Goal: Information Seeking & Learning: Find specific fact

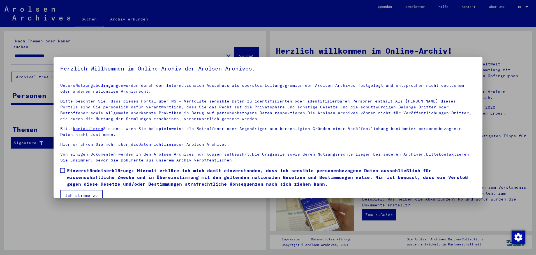
drag, startPoint x: 62, startPoint y: 170, endPoint x: 74, endPoint y: 183, distance: 16.9
click at [63, 170] on span at bounding box center [62, 170] width 4 height 4
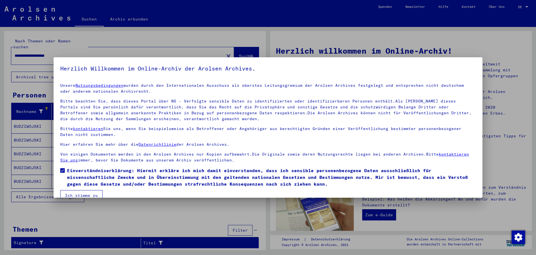
click at [78, 193] on button "Ich stimme zu" at bounding box center [81, 195] width 42 height 11
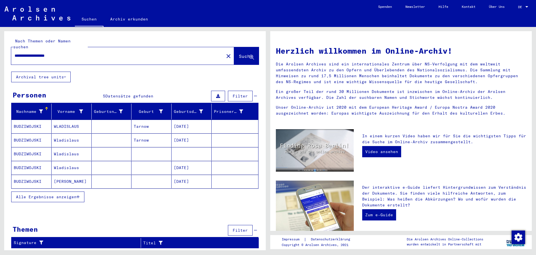
click at [75, 121] on mat-cell "WLADISLAUS" at bounding box center [72, 125] width 40 height 13
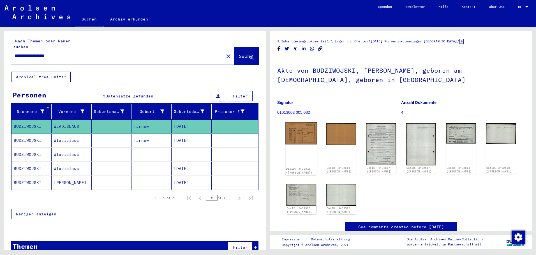
click at [298, 131] on img at bounding box center [300, 133] width 31 height 22
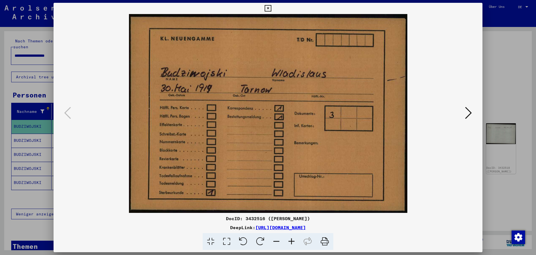
click at [467, 111] on icon at bounding box center [468, 112] width 7 height 13
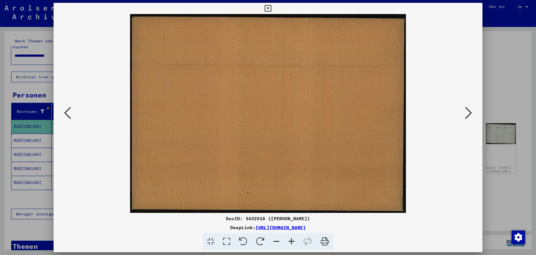
click at [471, 110] on icon at bounding box center [468, 112] width 7 height 13
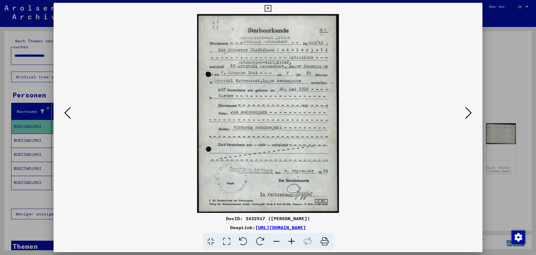
click at [470, 112] on icon at bounding box center [468, 112] width 7 height 13
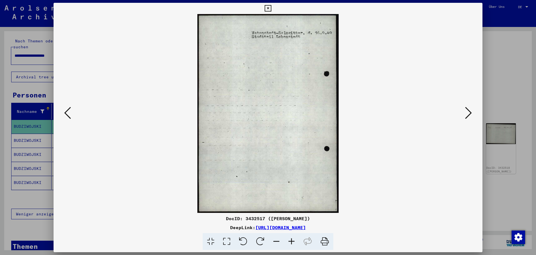
click at [468, 109] on icon at bounding box center [468, 112] width 7 height 13
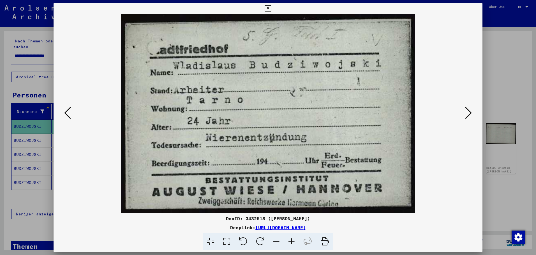
click at [469, 111] on icon at bounding box center [468, 112] width 7 height 13
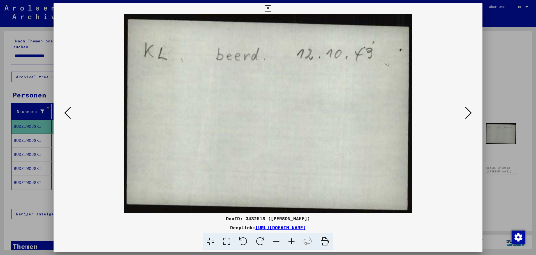
click at [469, 112] on icon at bounding box center [468, 112] width 7 height 13
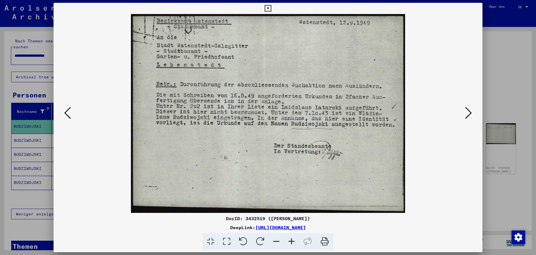
click at [472, 110] on icon at bounding box center [468, 112] width 7 height 13
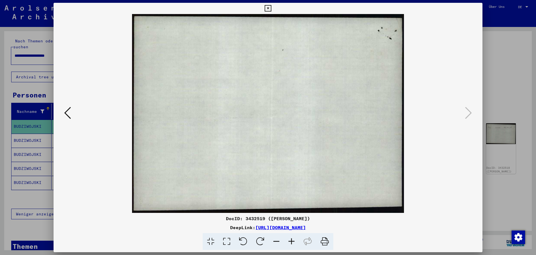
click at [271, 6] on icon at bounding box center [268, 8] width 6 height 7
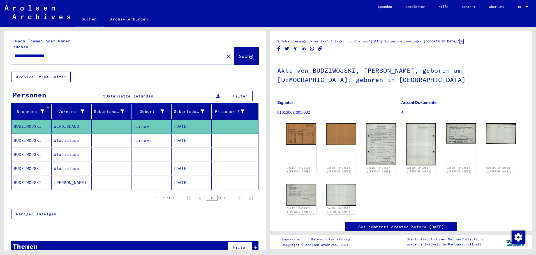
click at [136, 135] on mat-cell "Tarnow" at bounding box center [151, 140] width 40 height 14
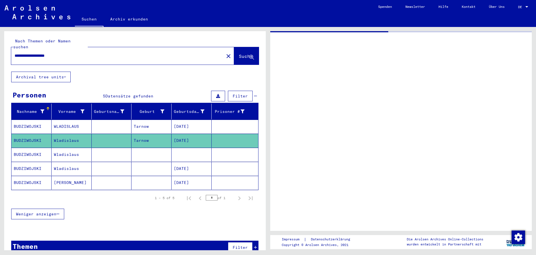
click at [136, 135] on mat-cell "Tarnow" at bounding box center [151, 140] width 40 height 14
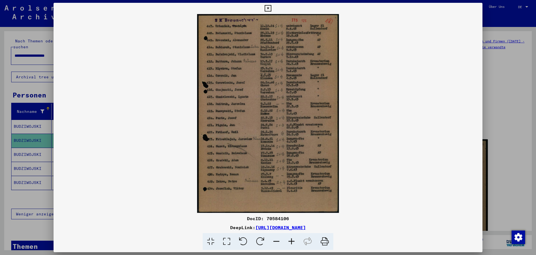
click at [36, 147] on div at bounding box center [268, 127] width 536 height 255
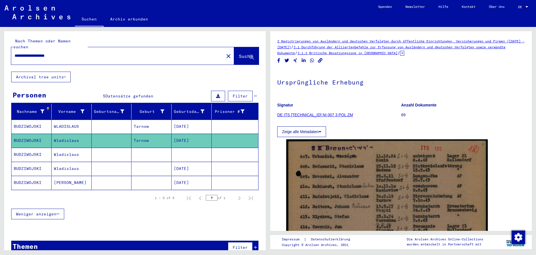
click at [36, 147] on mat-cell "BUDZIWOJSKI" at bounding box center [31, 154] width 40 height 14
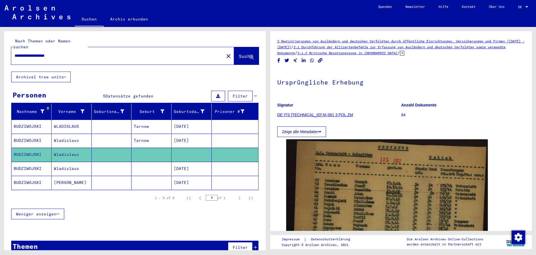
drag, startPoint x: 183, startPoint y: 161, endPoint x: 184, endPoint y: 151, distance: 9.6
click at [184, 161] on mat-cell "[DATE]" at bounding box center [192, 168] width 40 height 14
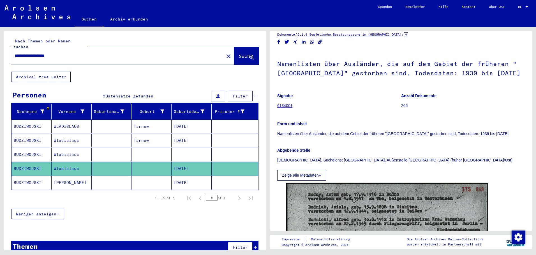
scroll to position [84, 0]
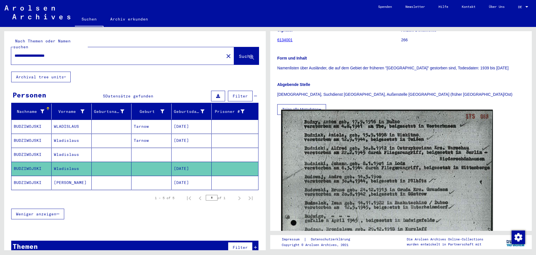
drag, startPoint x: 348, startPoint y: 170, endPoint x: 305, endPoint y: 141, distance: 51.6
drag, startPoint x: 305, startPoint y: 141, endPoint x: 304, endPoint y: 155, distance: 14.0
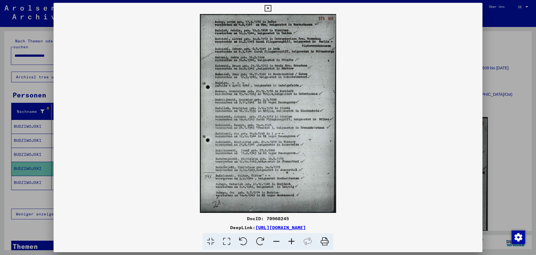
click at [28, 177] on div at bounding box center [268, 127] width 536 height 255
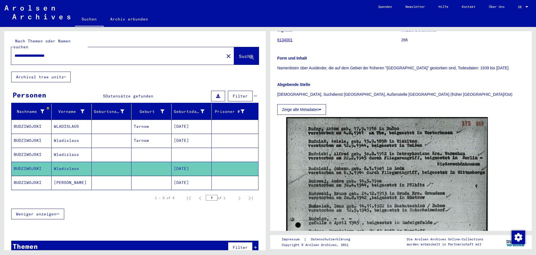
click at [27, 177] on mat-cell "BUDZIWOJSKI" at bounding box center [31, 183] width 40 height 14
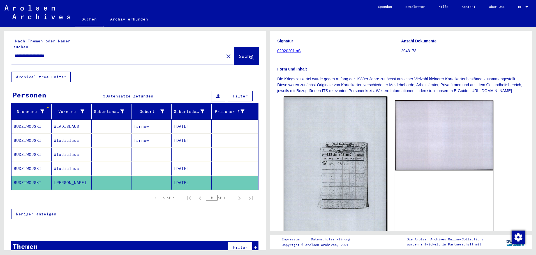
scroll to position [84, 0]
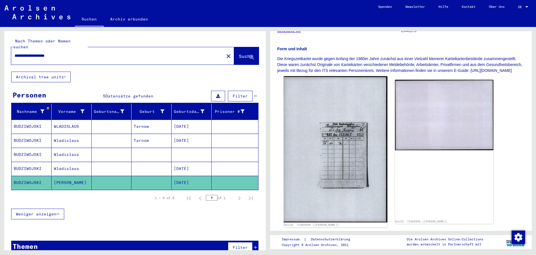
click at [333, 154] on img at bounding box center [335, 149] width 103 height 146
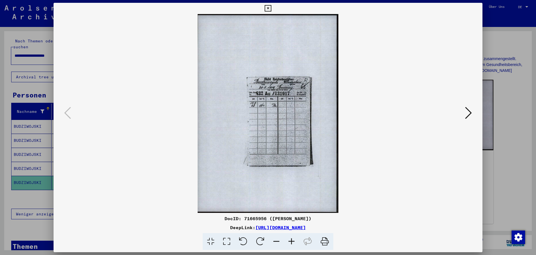
drag, startPoint x: 31, startPoint y: 53, endPoint x: 42, endPoint y: 57, distance: 11.6
click at [32, 54] on div at bounding box center [268, 127] width 536 height 255
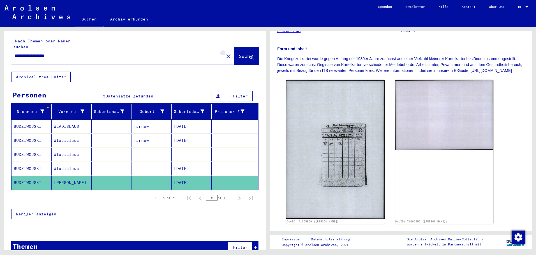
click at [225, 53] on mat-icon "close" at bounding box center [228, 56] width 7 height 7
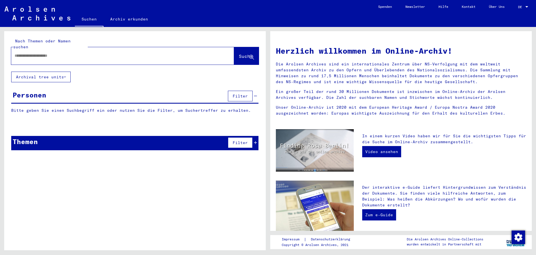
paste input "**********"
click at [239, 53] on span "Suche" at bounding box center [246, 56] width 14 height 6
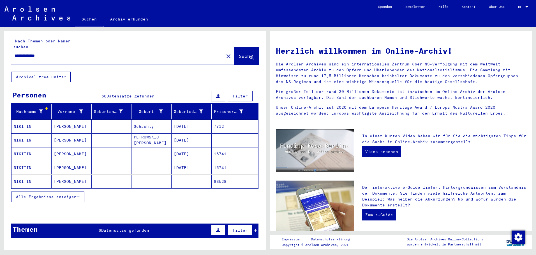
click at [188, 133] on mat-cell "[DATE]" at bounding box center [192, 139] width 40 height 13
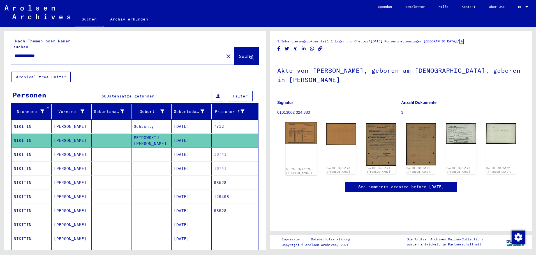
click at [306, 139] on img at bounding box center [300, 133] width 31 height 22
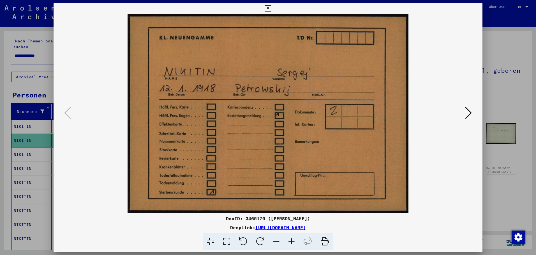
click at [467, 112] on icon at bounding box center [468, 112] width 7 height 13
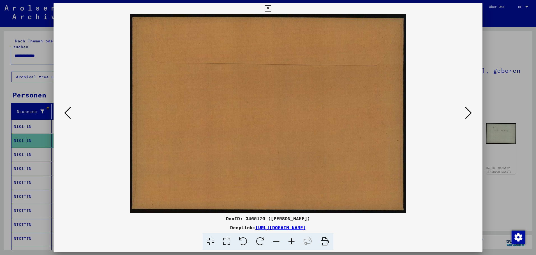
click at [468, 112] on icon at bounding box center [468, 112] width 7 height 13
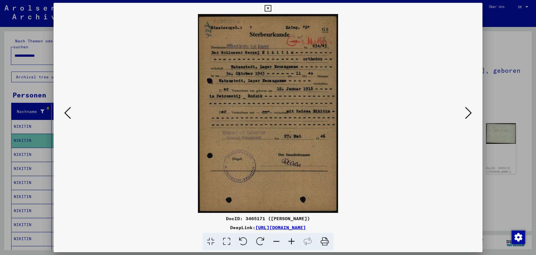
click at [464, 116] on button at bounding box center [468, 113] width 10 height 16
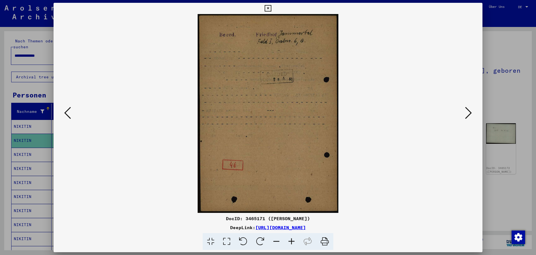
click at [468, 110] on icon at bounding box center [468, 112] width 7 height 13
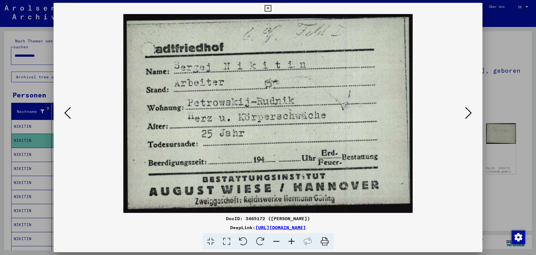
click at [472, 108] on button at bounding box center [468, 113] width 10 height 16
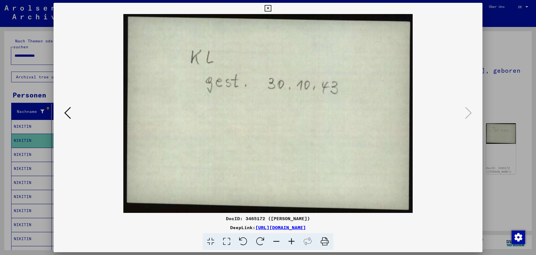
click at [20, 146] on div at bounding box center [268, 127] width 536 height 255
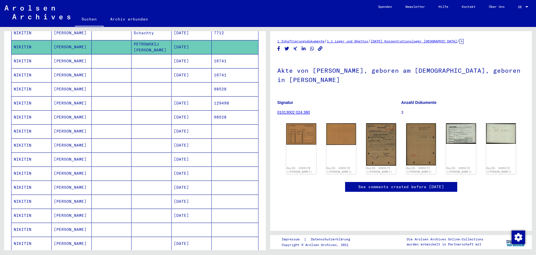
scroll to position [140, 0]
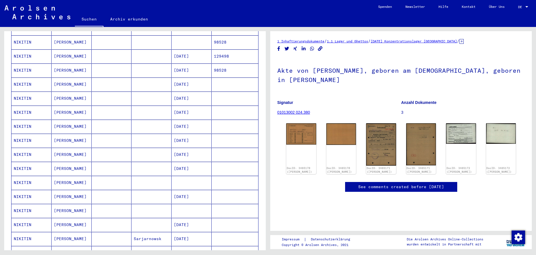
click at [186, 107] on mat-cell "[DATE]" at bounding box center [192, 112] width 40 height 14
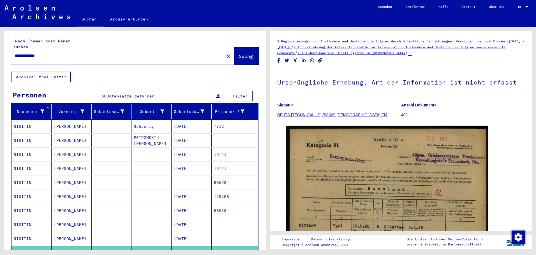
drag, startPoint x: 62, startPoint y: 48, endPoint x: 9, endPoint y: 51, distance: 52.5
click at [1, 50] on div "**********" at bounding box center [134, 138] width 268 height 223
paste input "*****"
type input "**********"
click at [239, 53] on span "Suche" at bounding box center [246, 56] width 14 height 6
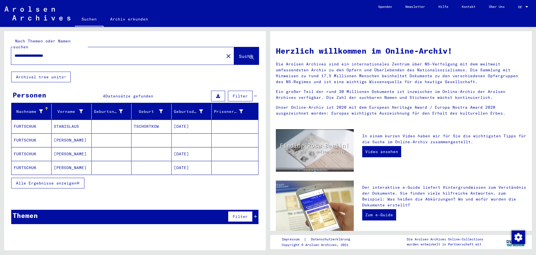
click at [182, 123] on mat-cell "[DATE]" at bounding box center [192, 125] width 40 height 13
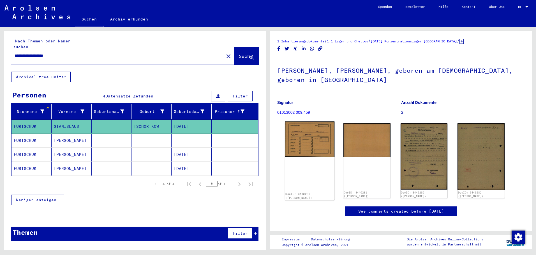
click at [296, 133] on img at bounding box center [309, 139] width 49 height 36
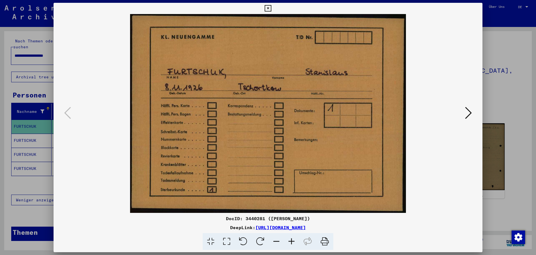
click at [470, 113] on icon at bounding box center [468, 112] width 7 height 13
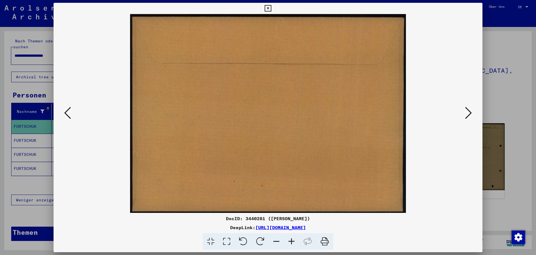
click at [469, 110] on icon at bounding box center [468, 112] width 7 height 13
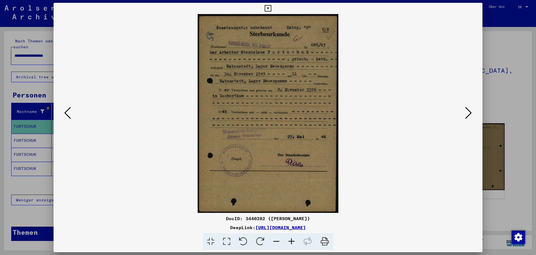
click at [466, 111] on icon at bounding box center [468, 112] width 7 height 13
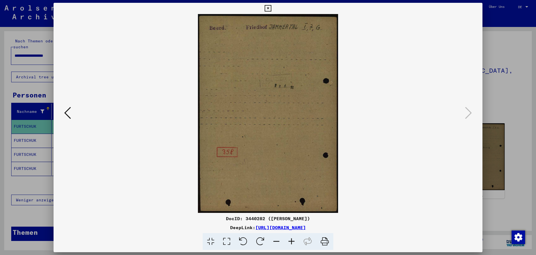
drag, startPoint x: 270, startPoint y: 77, endPoint x: 262, endPoint y: 77, distance: 7.6
click at [35, 134] on div at bounding box center [268, 127] width 536 height 255
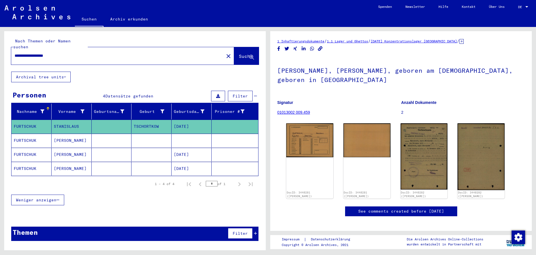
click at [33, 135] on mat-cell "FURTSCHUK" at bounding box center [31, 140] width 40 height 14
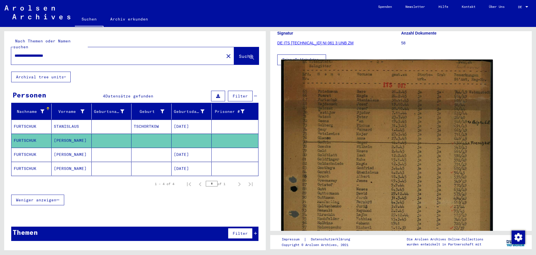
scroll to position [84, 0]
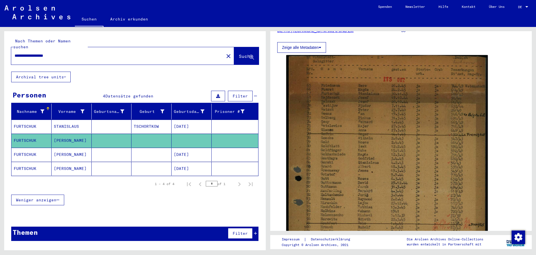
click at [185, 147] on mat-cell "[DATE]" at bounding box center [192, 154] width 40 height 14
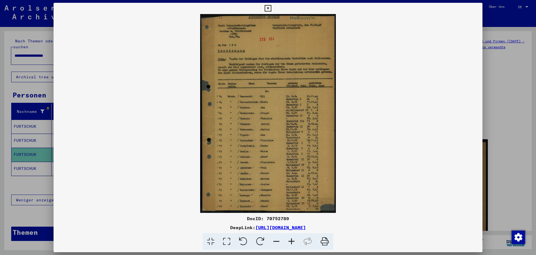
click at [29, 164] on div at bounding box center [268, 127] width 536 height 255
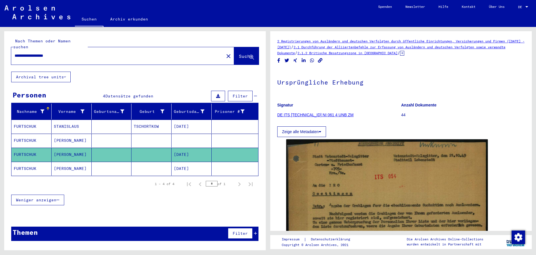
click at [31, 163] on mat-cell "FURTSCHUK" at bounding box center [31, 168] width 40 height 14
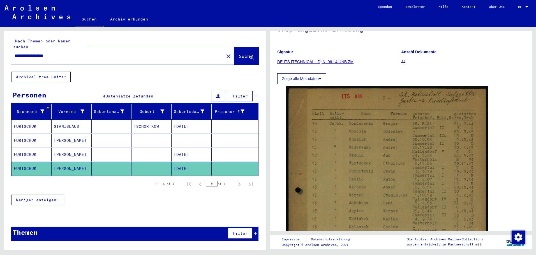
scroll to position [56, 0]
